Goal: Information Seeking & Learning: Learn about a topic

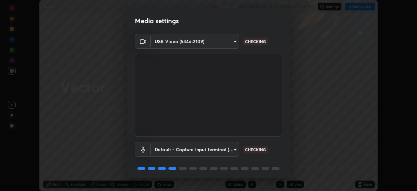
scroll to position [23, 0]
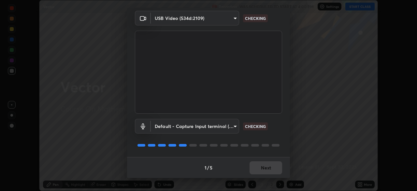
click at [264, 172] on div "1 / 5 Next" at bounding box center [208, 167] width 163 height 21
click at [268, 169] on div "1 / 5 Next" at bounding box center [208, 167] width 163 height 21
click at [271, 168] on div "1 / 5 Next" at bounding box center [208, 167] width 163 height 21
click at [274, 166] on div "1 / 5 Next" at bounding box center [208, 167] width 163 height 21
click at [274, 165] on div "1 / 5 Next" at bounding box center [208, 167] width 163 height 21
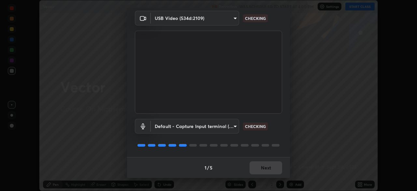
click at [272, 167] on div "1 / 5 Next" at bounding box center [208, 167] width 163 height 21
click at [272, 168] on div "1 / 5 Next" at bounding box center [208, 167] width 163 height 21
click at [275, 171] on div "1 / 5 Next" at bounding box center [208, 167] width 163 height 21
click at [275, 167] on div "1 / 5 Next" at bounding box center [208, 167] width 163 height 21
click at [274, 167] on div "1 / 5 Next" at bounding box center [208, 167] width 163 height 21
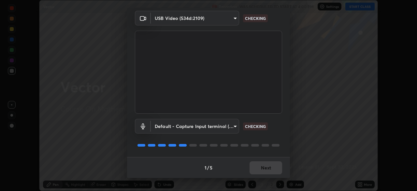
click at [273, 166] on div "1 / 5 Next" at bounding box center [208, 167] width 163 height 21
click at [277, 166] on div "1 / 5 Next" at bounding box center [208, 167] width 163 height 21
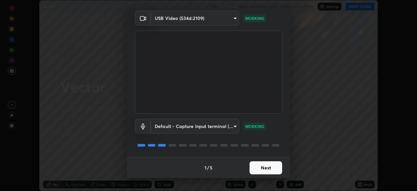
click at [275, 164] on button "Next" at bounding box center [266, 167] width 33 height 13
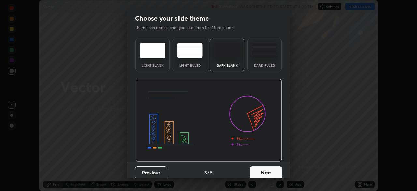
click at [277, 168] on button "Next" at bounding box center [266, 172] width 33 height 13
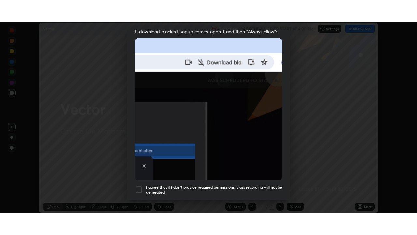
scroll to position [147, 0]
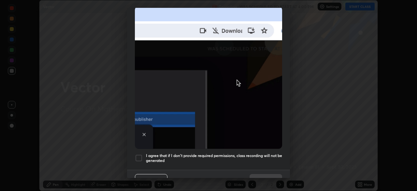
click at [270, 153] on h5 "I agree that if I don't provide required permissions, class recording will not …" at bounding box center [214, 158] width 136 height 10
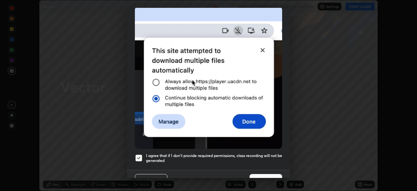
click at [273, 174] on button "Done" at bounding box center [266, 180] width 33 height 13
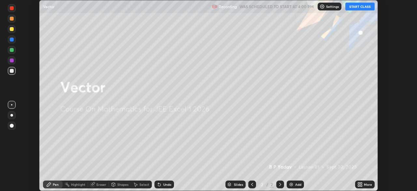
click at [362, 183] on icon at bounding box center [361, 183] width 2 height 2
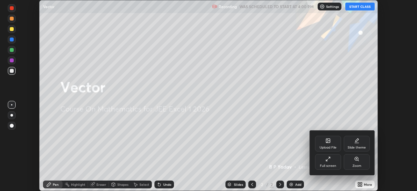
click at [334, 158] on div "Full screen" at bounding box center [328, 162] width 26 height 16
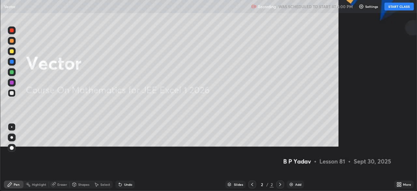
scroll to position [235, 417]
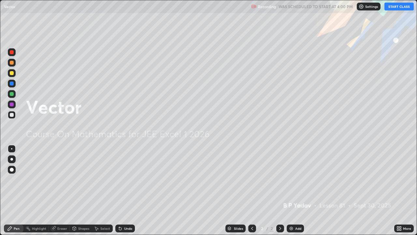
click at [396, 7] on button "START CLASS" at bounding box center [398, 7] width 29 height 8
click at [299, 190] on div "Add" at bounding box center [298, 227] width 6 height 3
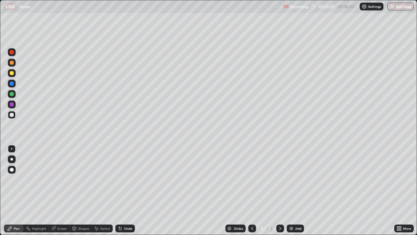
click at [11, 93] on div at bounding box center [12, 94] width 4 height 4
click at [12, 65] on div at bounding box center [12, 63] width 8 height 8
click at [130, 190] on div "Undo" at bounding box center [128, 227] width 8 height 3
click at [132, 190] on div "Undo" at bounding box center [125, 228] width 20 height 8
click at [127, 190] on div "Undo" at bounding box center [125, 228] width 20 height 8
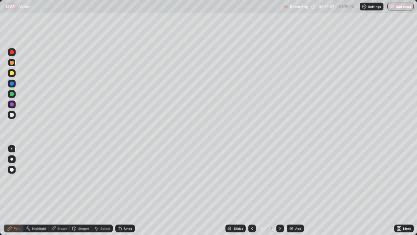
click at [12, 114] on div at bounding box center [12, 115] width 4 height 4
click at [12, 95] on div at bounding box center [12, 94] width 4 height 4
click at [11, 114] on div at bounding box center [12, 115] width 4 height 4
click at [12, 73] on div at bounding box center [12, 73] width 4 height 4
click at [12, 105] on div at bounding box center [12, 104] width 4 height 4
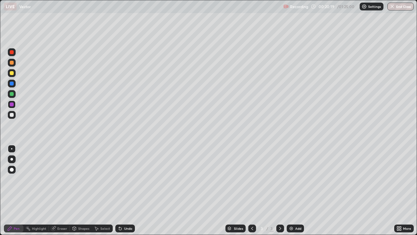
click at [296, 190] on div "Add" at bounding box center [298, 227] width 6 height 3
click at [11, 93] on div at bounding box center [12, 94] width 4 height 4
click at [12, 64] on div at bounding box center [12, 63] width 4 height 4
click at [128, 190] on div "Undo" at bounding box center [128, 227] width 8 height 3
click at [127, 190] on div "Undo" at bounding box center [125, 228] width 20 height 8
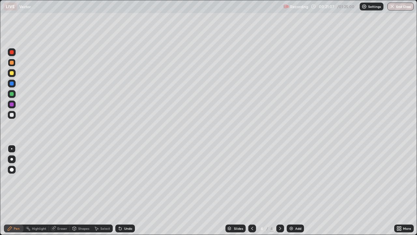
click at [125, 190] on div "Undo" at bounding box center [125, 228] width 20 height 8
click at [123, 190] on div "Undo" at bounding box center [125, 228] width 20 height 8
click at [10, 115] on div at bounding box center [12, 115] width 4 height 4
click at [289, 190] on img at bounding box center [291, 227] width 5 height 5
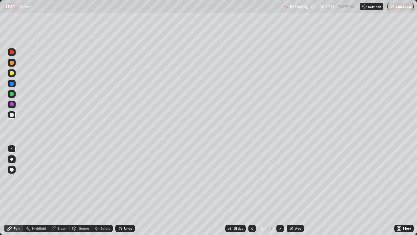
click at [13, 94] on div at bounding box center [12, 94] width 4 height 4
click at [130, 190] on div "Undo" at bounding box center [128, 227] width 8 height 3
click at [10, 116] on div at bounding box center [12, 115] width 4 height 4
click at [10, 96] on div at bounding box center [12, 94] width 8 height 8
click at [12, 115] on div at bounding box center [12, 115] width 4 height 4
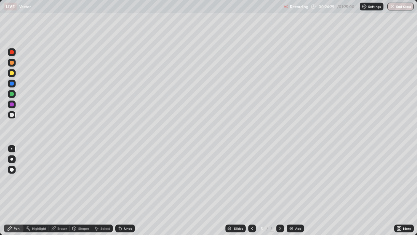
click at [11, 74] on div at bounding box center [12, 73] width 4 height 4
click at [11, 116] on div at bounding box center [12, 115] width 4 height 4
click at [289, 190] on img at bounding box center [291, 227] width 5 height 5
click at [10, 115] on div at bounding box center [12, 115] width 4 height 4
click at [11, 94] on div at bounding box center [12, 94] width 4 height 4
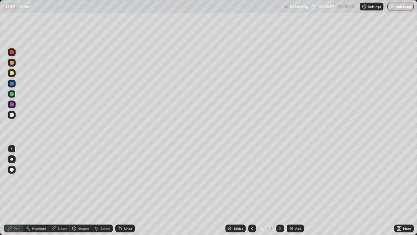
click at [13, 113] on div at bounding box center [12, 115] width 4 height 4
click at [287, 190] on div "Add" at bounding box center [295, 228] width 17 height 8
click at [12, 95] on div at bounding box center [12, 94] width 4 height 4
click at [10, 114] on div at bounding box center [12, 115] width 4 height 4
click at [296, 190] on div "Add" at bounding box center [298, 227] width 6 height 3
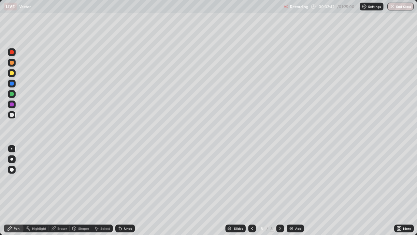
click at [11, 74] on div at bounding box center [12, 73] width 4 height 4
click at [12, 94] on div at bounding box center [12, 94] width 4 height 4
click at [11, 114] on div at bounding box center [12, 115] width 4 height 4
click at [291, 190] on img at bounding box center [291, 227] width 5 height 5
click at [12, 94] on div at bounding box center [12, 94] width 4 height 4
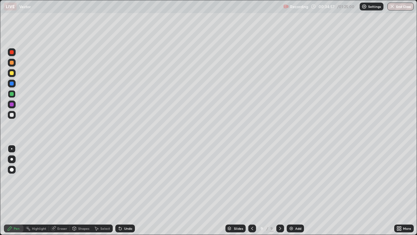
click at [12, 74] on div at bounding box center [12, 73] width 4 height 4
click at [9, 114] on div at bounding box center [12, 115] width 8 height 8
click at [293, 190] on img at bounding box center [291, 227] width 5 height 5
click at [12, 93] on div at bounding box center [12, 94] width 4 height 4
click at [12, 112] on div at bounding box center [12, 115] width 8 height 8
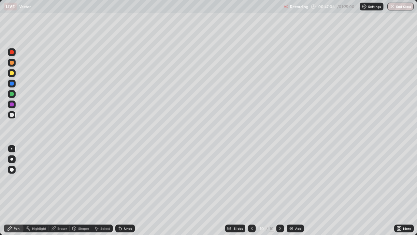
click at [11, 75] on div at bounding box center [12, 73] width 4 height 4
click at [291, 190] on img at bounding box center [291, 227] width 5 height 5
click at [12, 64] on div at bounding box center [12, 63] width 4 height 4
click at [15, 94] on div at bounding box center [12, 94] width 8 height 8
click at [11, 116] on div at bounding box center [12, 115] width 4 height 4
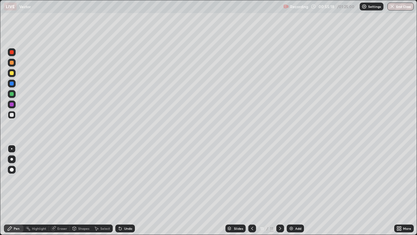
click at [288, 190] on div "Add" at bounding box center [295, 228] width 17 height 8
click at [13, 63] on div at bounding box center [12, 63] width 4 height 4
click at [13, 115] on div at bounding box center [12, 115] width 4 height 4
click at [289, 190] on img at bounding box center [291, 227] width 5 height 5
click at [10, 94] on div at bounding box center [12, 94] width 4 height 4
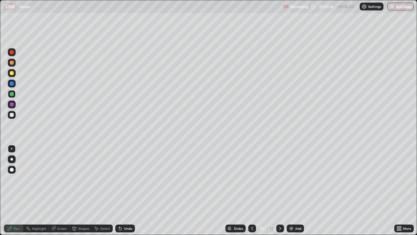
click at [13, 113] on div at bounding box center [12, 115] width 4 height 4
click at [13, 94] on div at bounding box center [12, 94] width 4 height 4
click at [251, 190] on div at bounding box center [252, 228] width 8 height 8
click at [274, 190] on div "12 / 13" at bounding box center [266, 228] width 36 height 13
click at [279, 190] on icon at bounding box center [280, 227] width 5 height 5
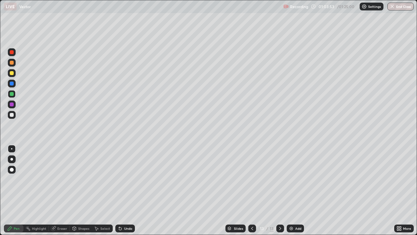
click at [253, 190] on icon at bounding box center [252, 227] width 5 height 5
click at [281, 190] on div at bounding box center [280, 228] width 8 height 8
click at [282, 190] on icon at bounding box center [280, 227] width 5 height 5
click at [290, 190] on img at bounding box center [291, 227] width 5 height 5
click at [12, 66] on div at bounding box center [12, 63] width 8 height 8
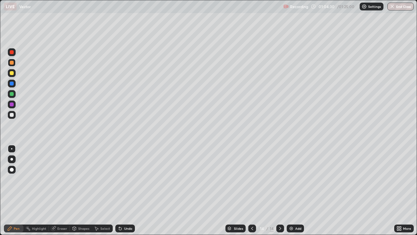
click at [12, 93] on div at bounding box center [12, 94] width 4 height 4
click at [10, 116] on div at bounding box center [12, 115] width 4 height 4
click at [11, 93] on div at bounding box center [12, 94] width 4 height 4
click at [8, 117] on div at bounding box center [12, 115] width 8 height 8
click at [289, 190] on img at bounding box center [291, 227] width 5 height 5
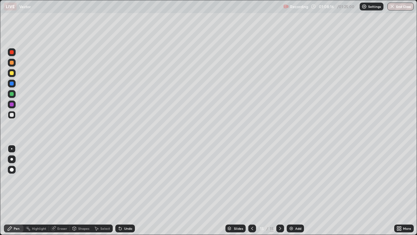
click at [251, 190] on icon at bounding box center [252, 227] width 5 height 5
click at [11, 94] on div at bounding box center [12, 94] width 4 height 4
click at [12, 114] on div at bounding box center [12, 115] width 4 height 4
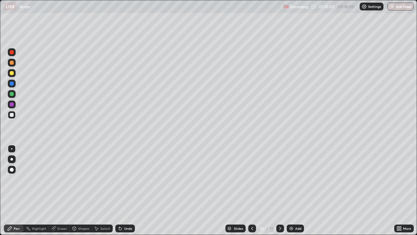
click at [66, 190] on div "Eraser" at bounding box center [59, 228] width 21 height 8
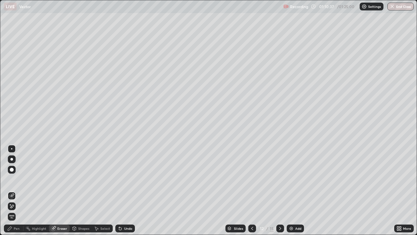
click at [288, 190] on div "Add" at bounding box center [295, 228] width 17 height 8
click at [281, 190] on icon at bounding box center [280, 227] width 5 height 5
click at [279, 190] on icon at bounding box center [280, 227] width 5 height 5
click at [281, 190] on icon at bounding box center [280, 227] width 5 height 5
click at [23, 190] on div "Pen" at bounding box center [14, 228] width 20 height 8
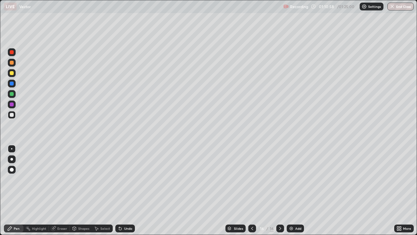
click at [251, 190] on icon at bounding box center [252, 227] width 5 height 5
click at [277, 190] on div at bounding box center [280, 228] width 8 height 8
click at [289, 190] on img at bounding box center [291, 227] width 5 height 5
click at [12, 64] on div at bounding box center [12, 63] width 4 height 4
click at [13, 93] on div at bounding box center [12, 94] width 4 height 4
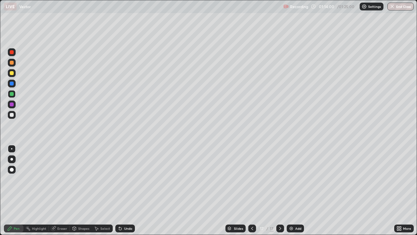
click at [11, 112] on div at bounding box center [12, 115] width 8 height 8
click at [127, 190] on div "Undo" at bounding box center [125, 228] width 20 height 8
click at [125, 190] on div "Undo" at bounding box center [125, 228] width 20 height 8
click at [290, 190] on img at bounding box center [291, 227] width 5 height 5
click at [12, 63] on div at bounding box center [12, 63] width 4 height 4
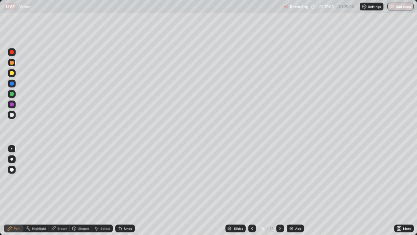
click at [10, 117] on div at bounding box center [12, 115] width 8 height 8
click at [11, 94] on div at bounding box center [12, 94] width 4 height 4
click at [124, 190] on div "Undo" at bounding box center [124, 228] width 22 height 13
click at [11, 62] on div at bounding box center [12, 63] width 4 height 4
click at [399, 7] on button "End Class" at bounding box center [401, 7] width 26 height 8
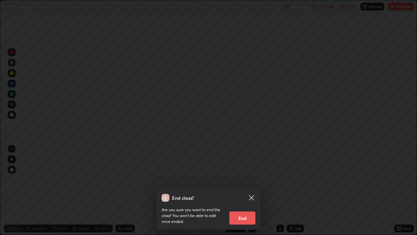
click at [244, 190] on button "End" at bounding box center [242, 217] width 26 height 13
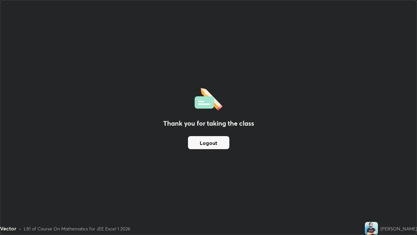
click at [224, 145] on button "Logout" at bounding box center [208, 142] width 41 height 13
click at [220, 142] on button "Logout" at bounding box center [208, 142] width 41 height 13
click at [222, 146] on button "Logout" at bounding box center [208, 142] width 41 height 13
click at [223, 146] on button "Logout" at bounding box center [208, 142] width 41 height 13
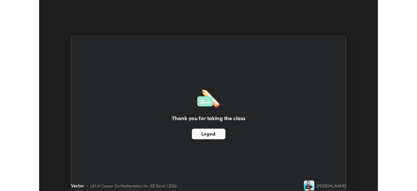
scroll to position [32385, 32159]
